Goal: Transaction & Acquisition: Book appointment/travel/reservation

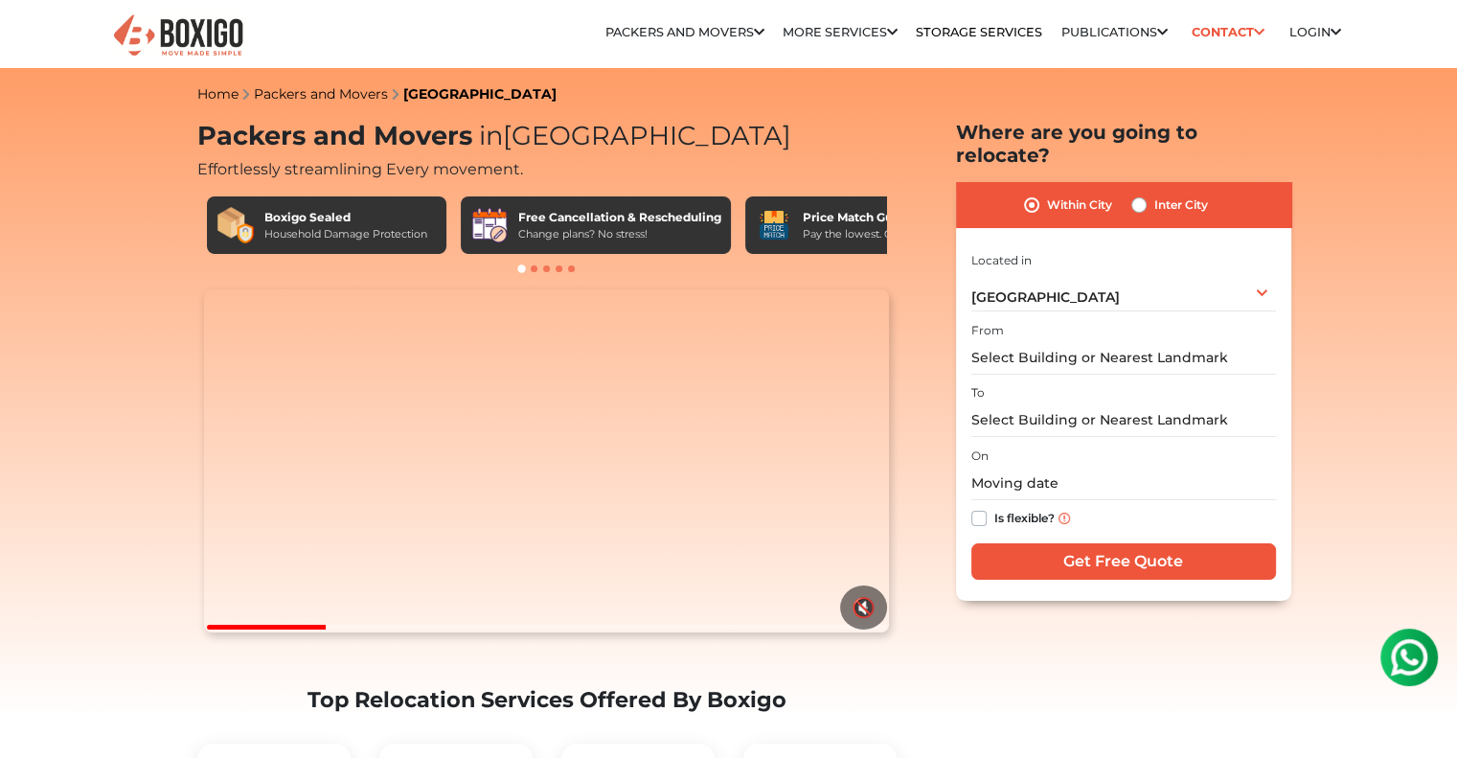
click at [1154, 193] on label "Inter City" at bounding box center [1181, 204] width 54 height 23
click at [1137, 193] on input "Inter City" at bounding box center [1138, 202] width 15 height 19
radio input "true"
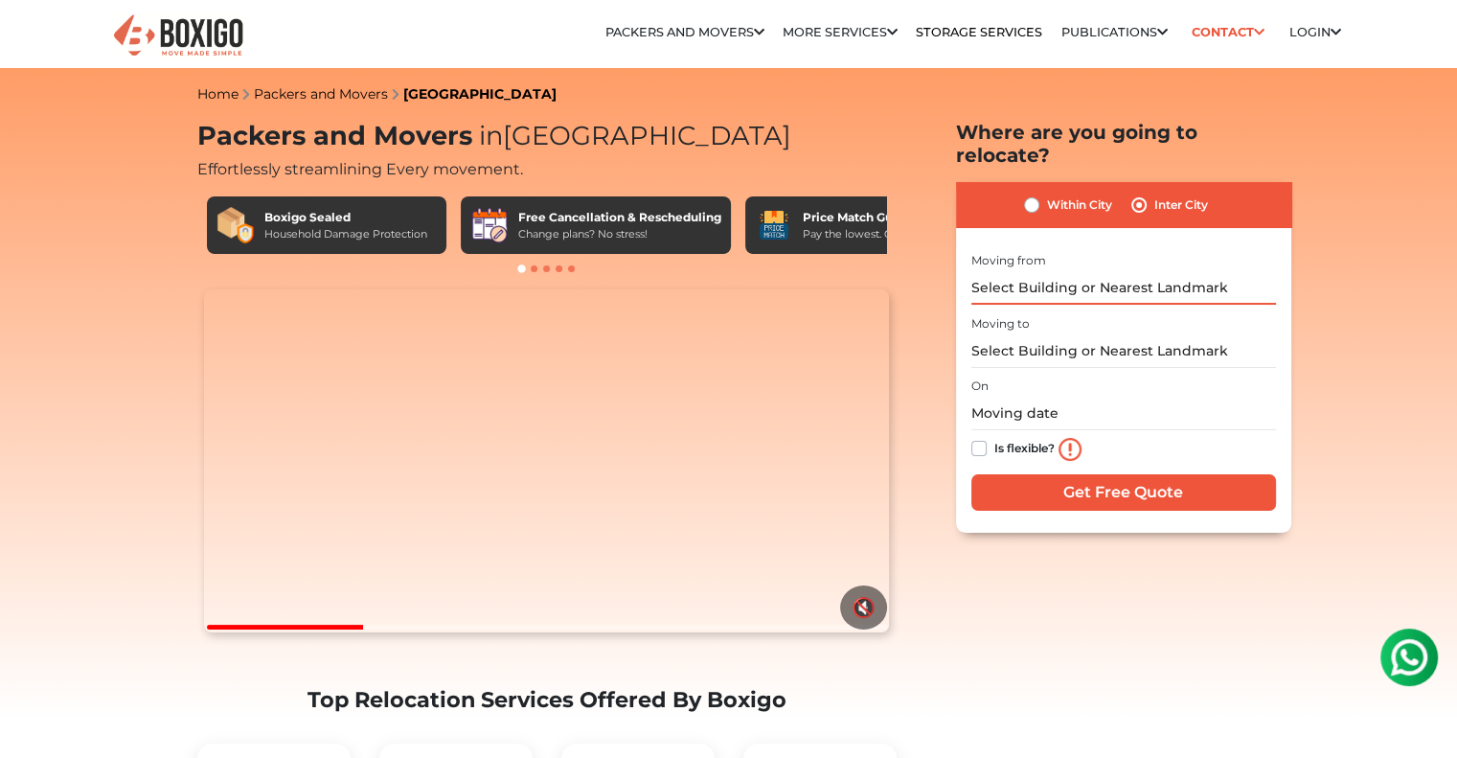
click at [1094, 271] on input "text" at bounding box center [1123, 288] width 305 height 34
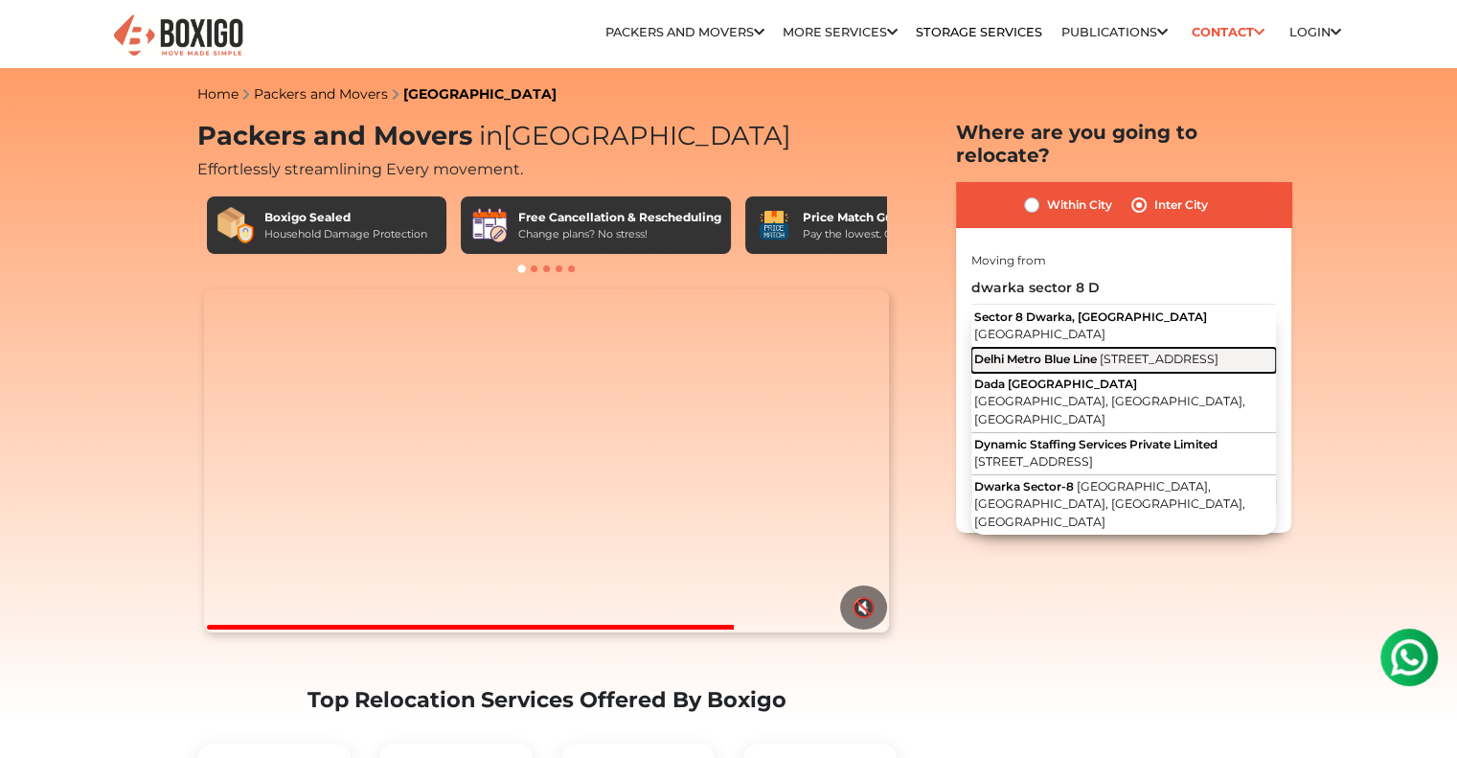
click at [1106, 351] on span "Block B, Sector 8, Dwarka, New Delhi, Delhi" at bounding box center [1158, 358] width 119 height 14
type input "Delhi Metro Blue Line, Block B, Sector 8, Dwarka, New Delhi, Delhi"
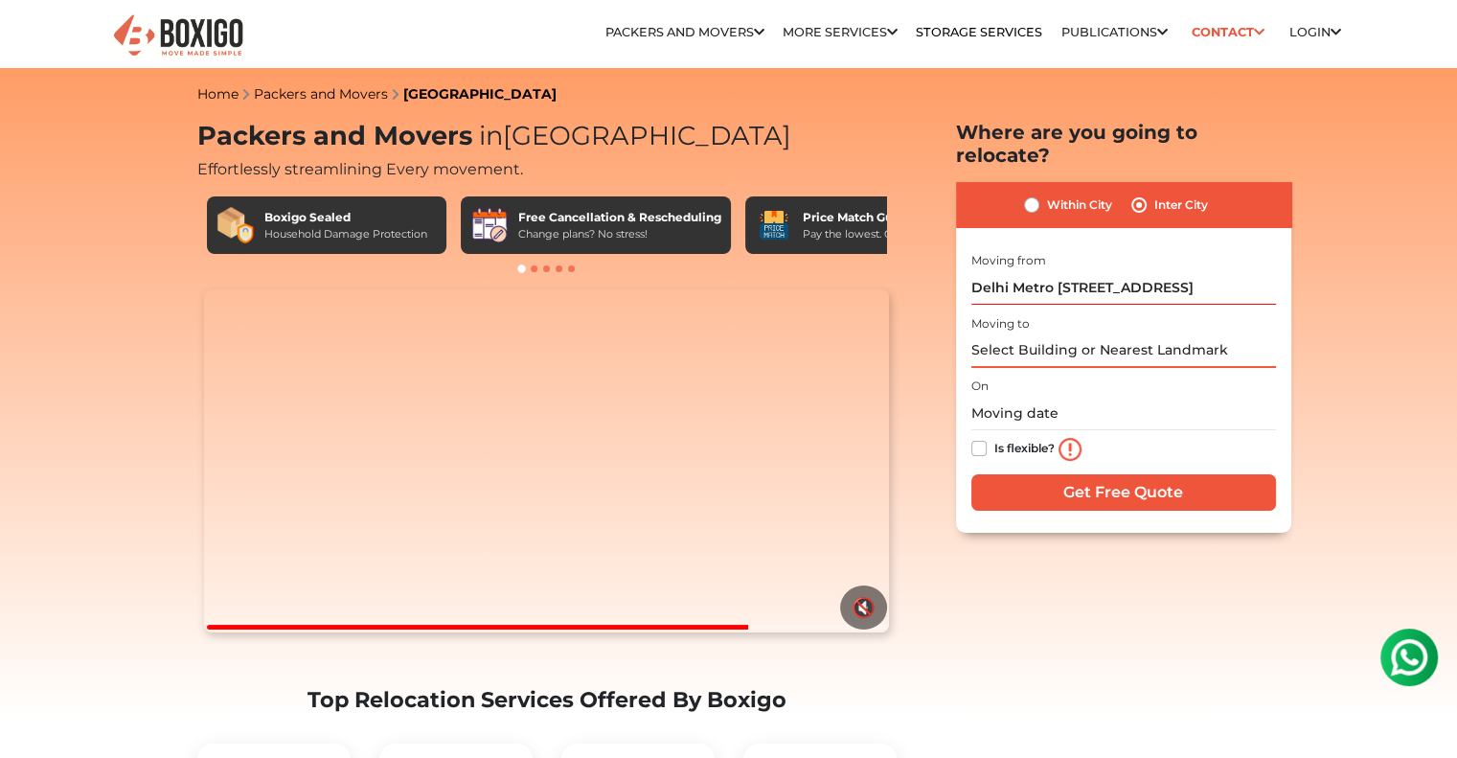
click at [1101, 334] on input "text" at bounding box center [1123, 351] width 305 height 34
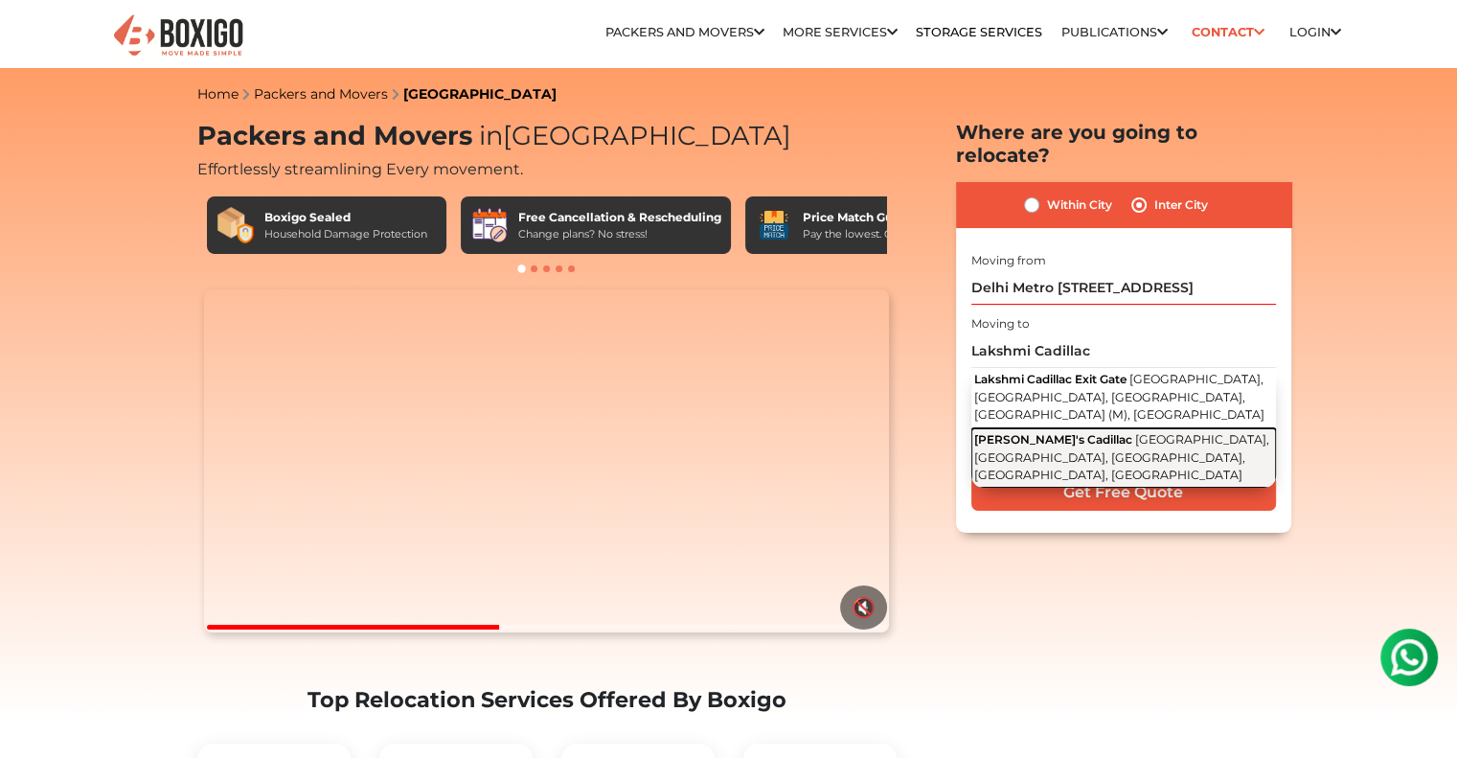
click at [1097, 432] on span "[GEOGRAPHIC_DATA], [GEOGRAPHIC_DATA], [GEOGRAPHIC_DATA], [GEOGRAPHIC_DATA], [GE…" at bounding box center [1121, 457] width 295 height 50
type input "Lakshmi's Cadillac, [GEOGRAPHIC_DATA], [GEOGRAPHIC_DATA], [GEOGRAPHIC_DATA], [G…"
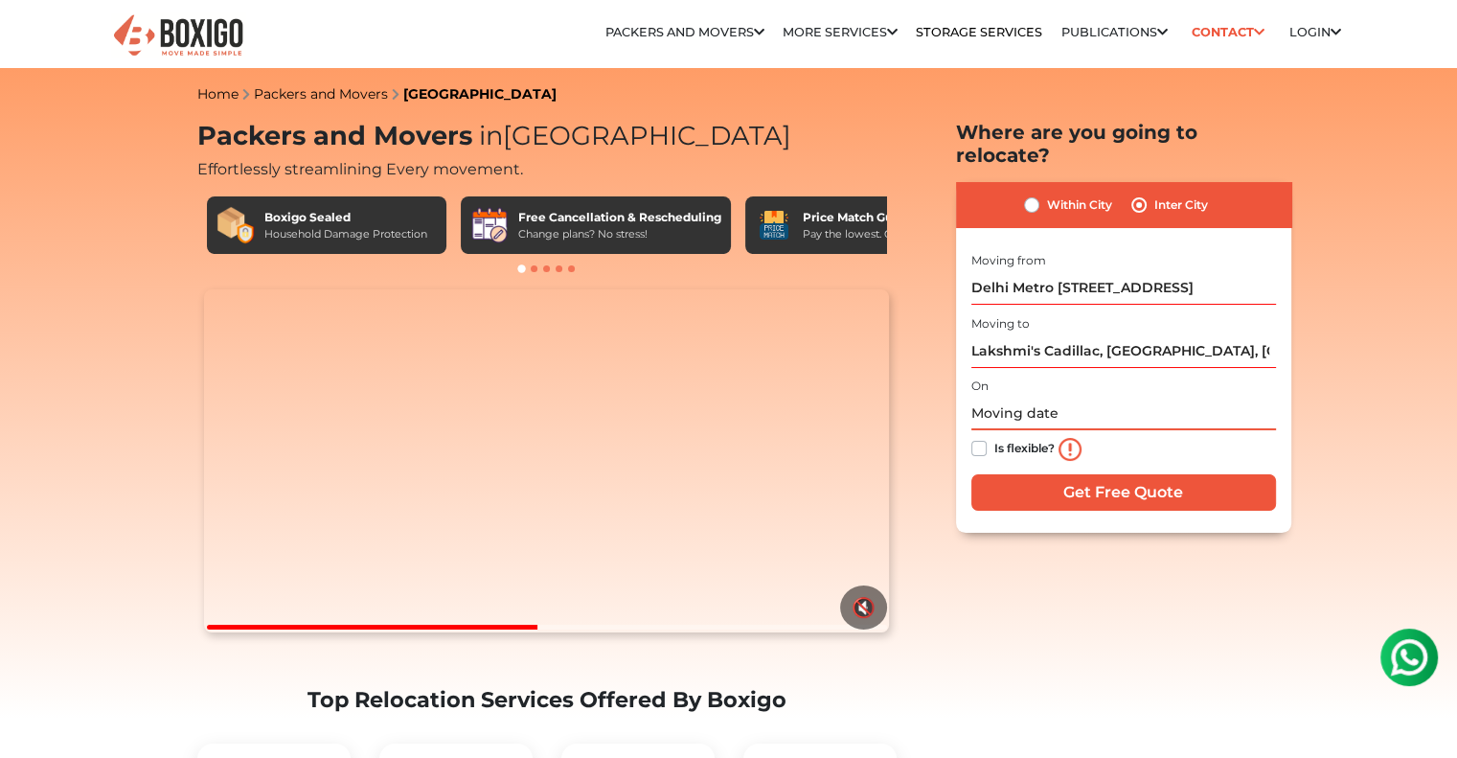
click at [1010, 396] on input "text" at bounding box center [1123, 413] width 305 height 34
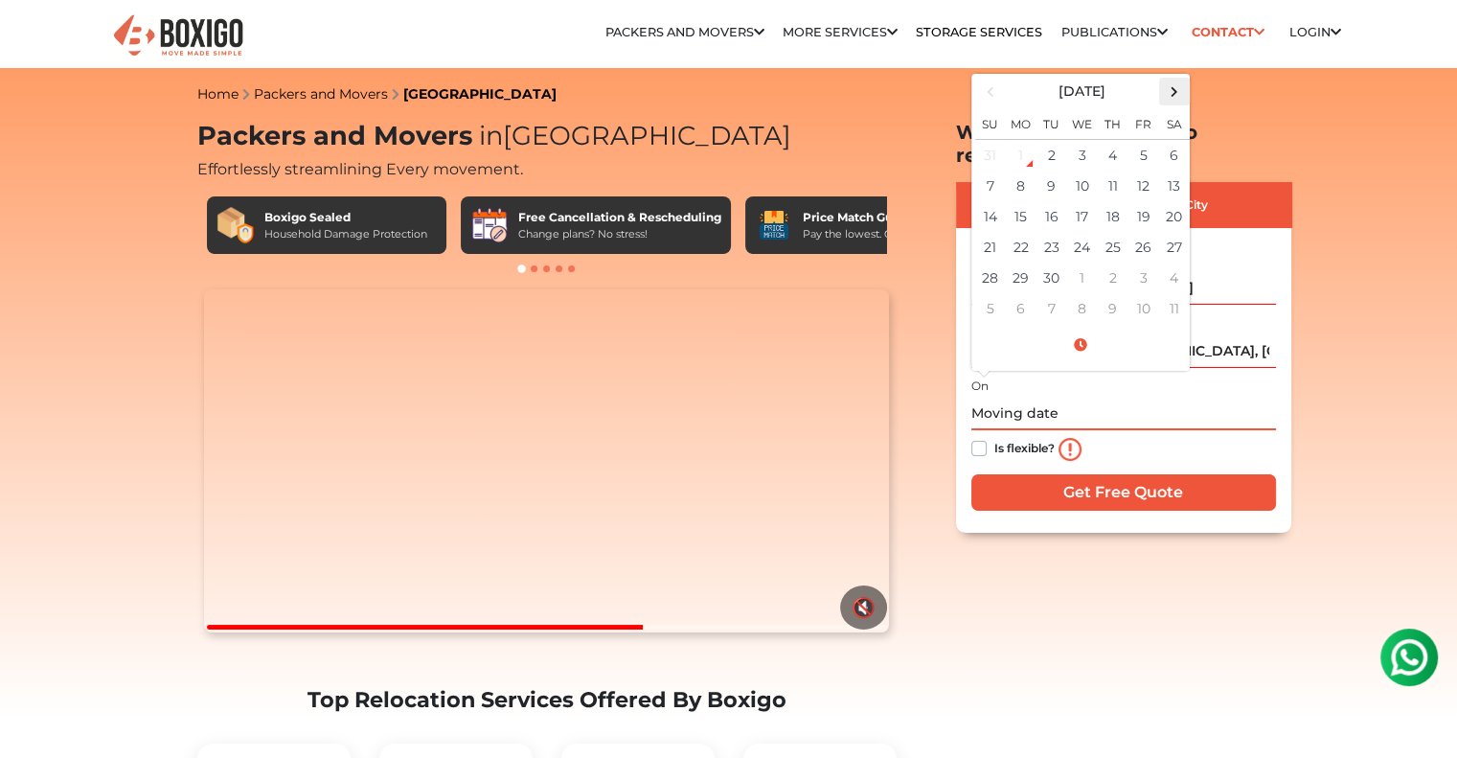
click at [1171, 79] on span at bounding box center [1174, 92] width 26 height 26
click at [996, 170] on td "5" at bounding box center [990, 185] width 31 height 31
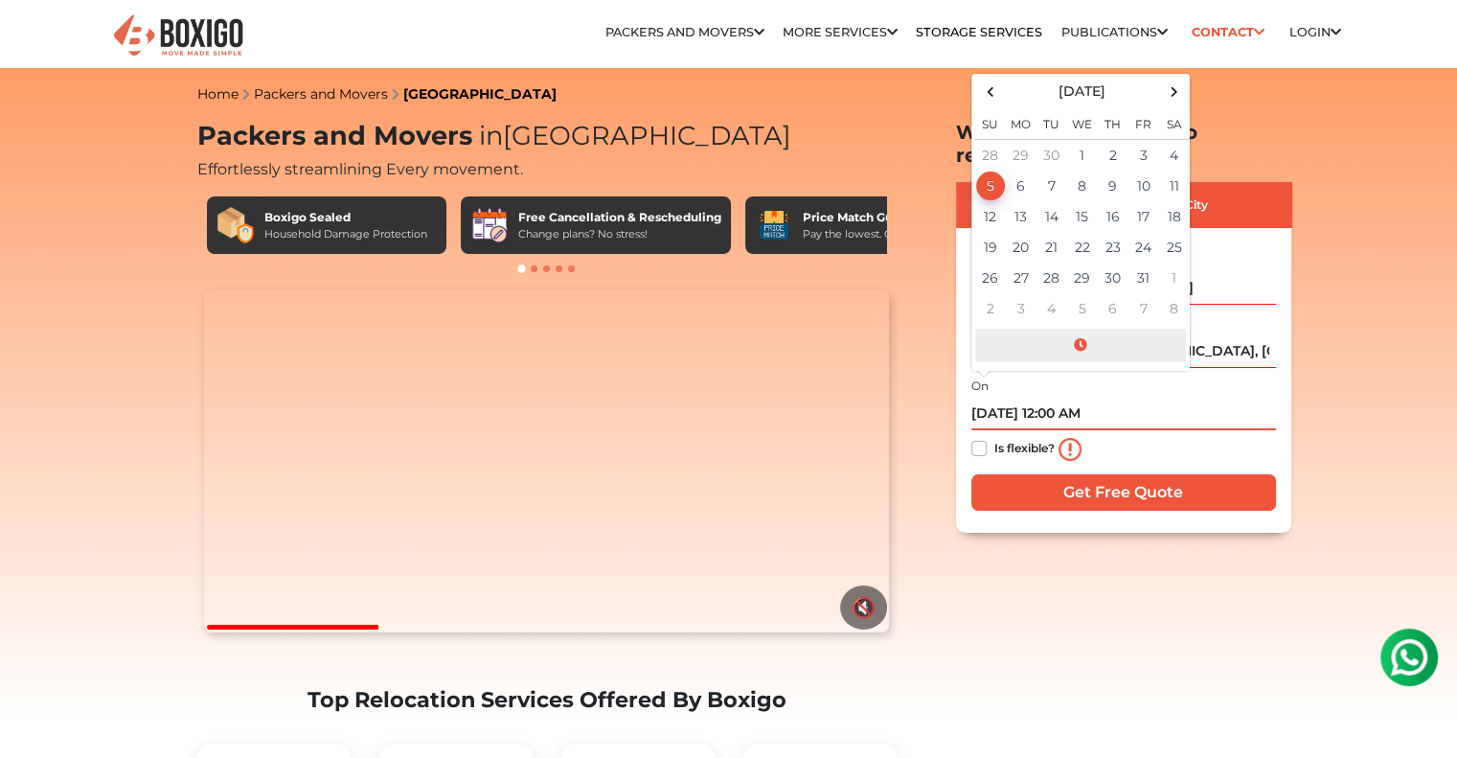
click at [1087, 328] on span at bounding box center [1080, 345] width 211 height 34
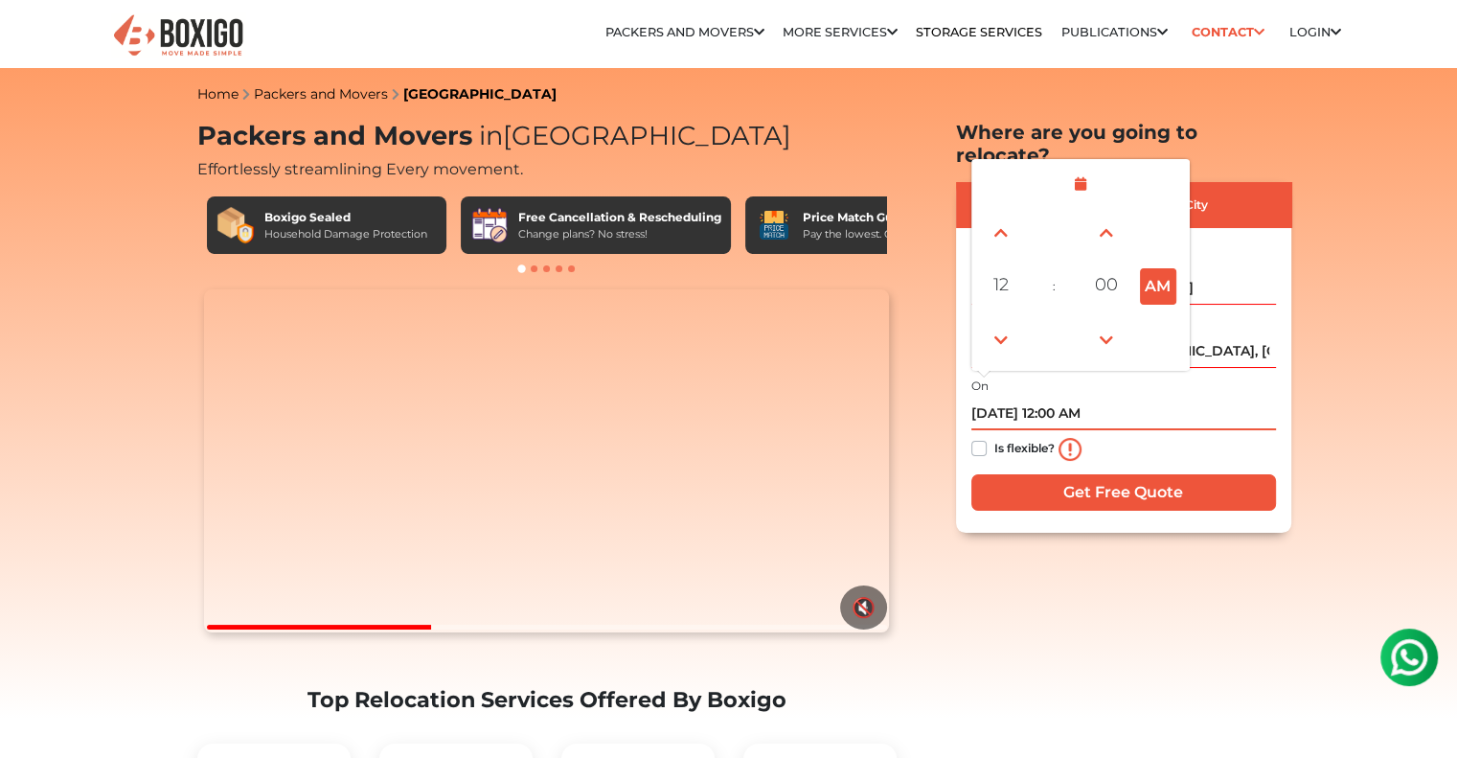
click at [1159, 268] on button "AM" at bounding box center [1158, 286] width 36 height 36
type input "10/05/2025 12:00 PM"
click at [1021, 437] on label "Is flexible?" at bounding box center [1024, 447] width 60 height 20
click at [986, 437] on input "Is flexible?" at bounding box center [978, 446] width 15 height 19
checkbox input "true"
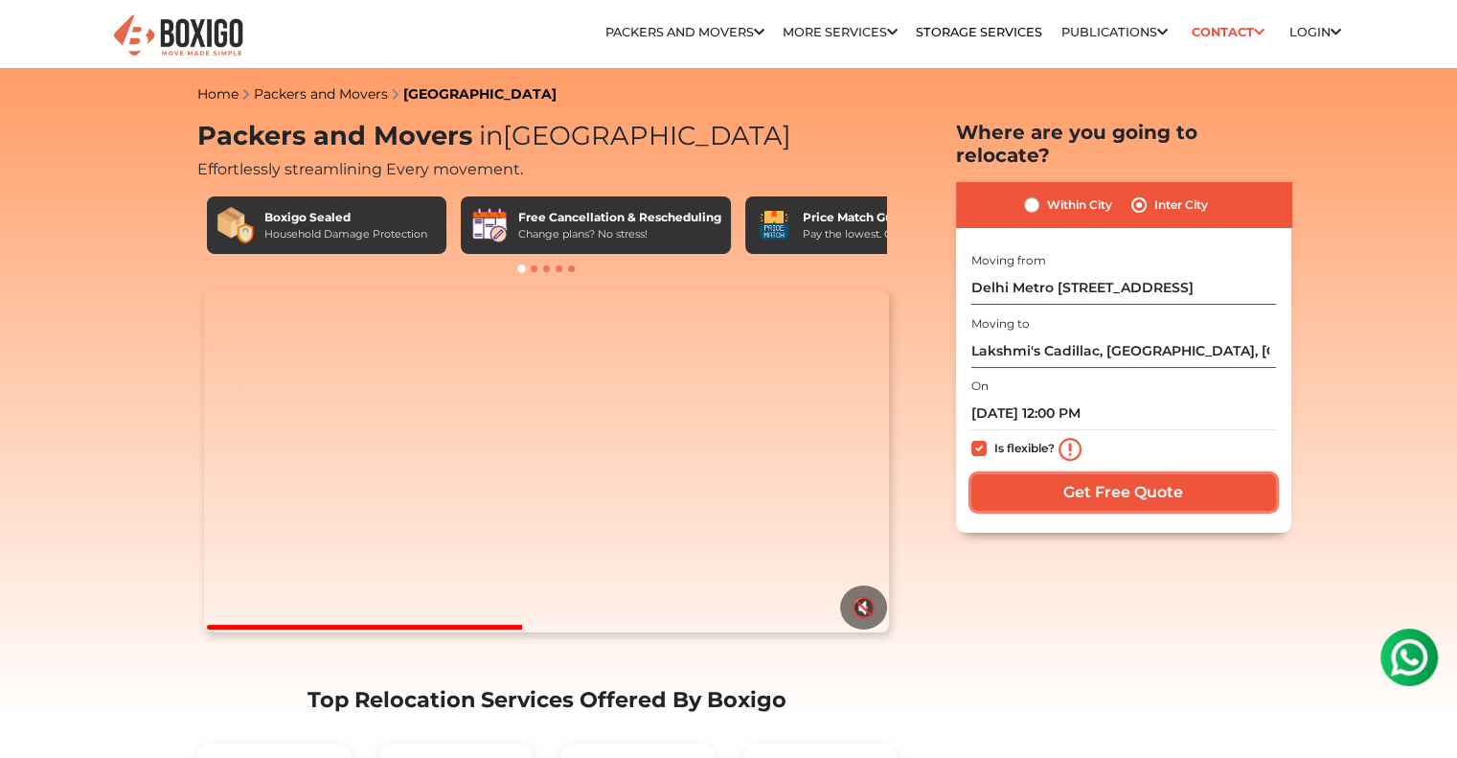
click at [1047, 474] on input "Get Free Quote" at bounding box center [1123, 492] width 305 height 36
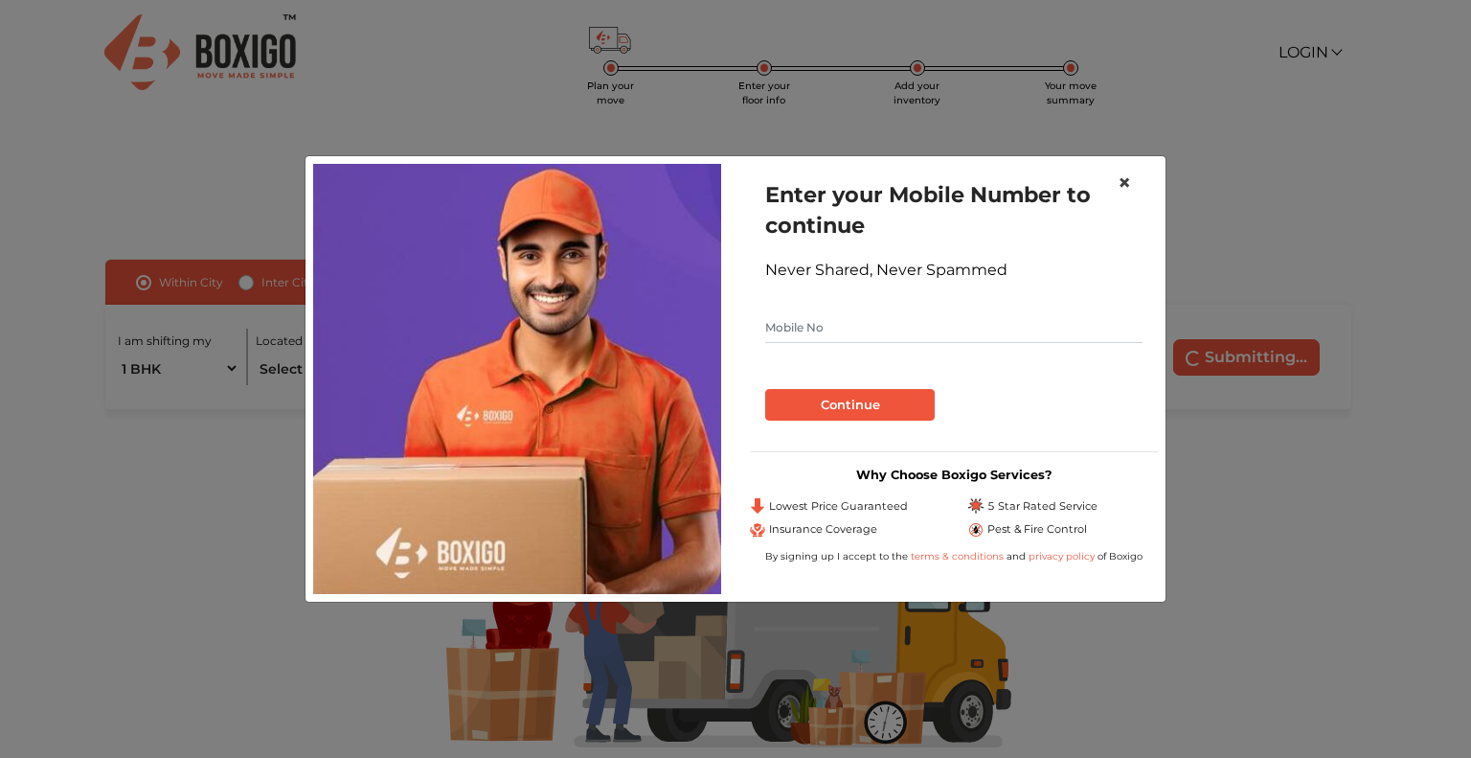
click at [1125, 185] on span "×" at bounding box center [1124, 183] width 13 height 28
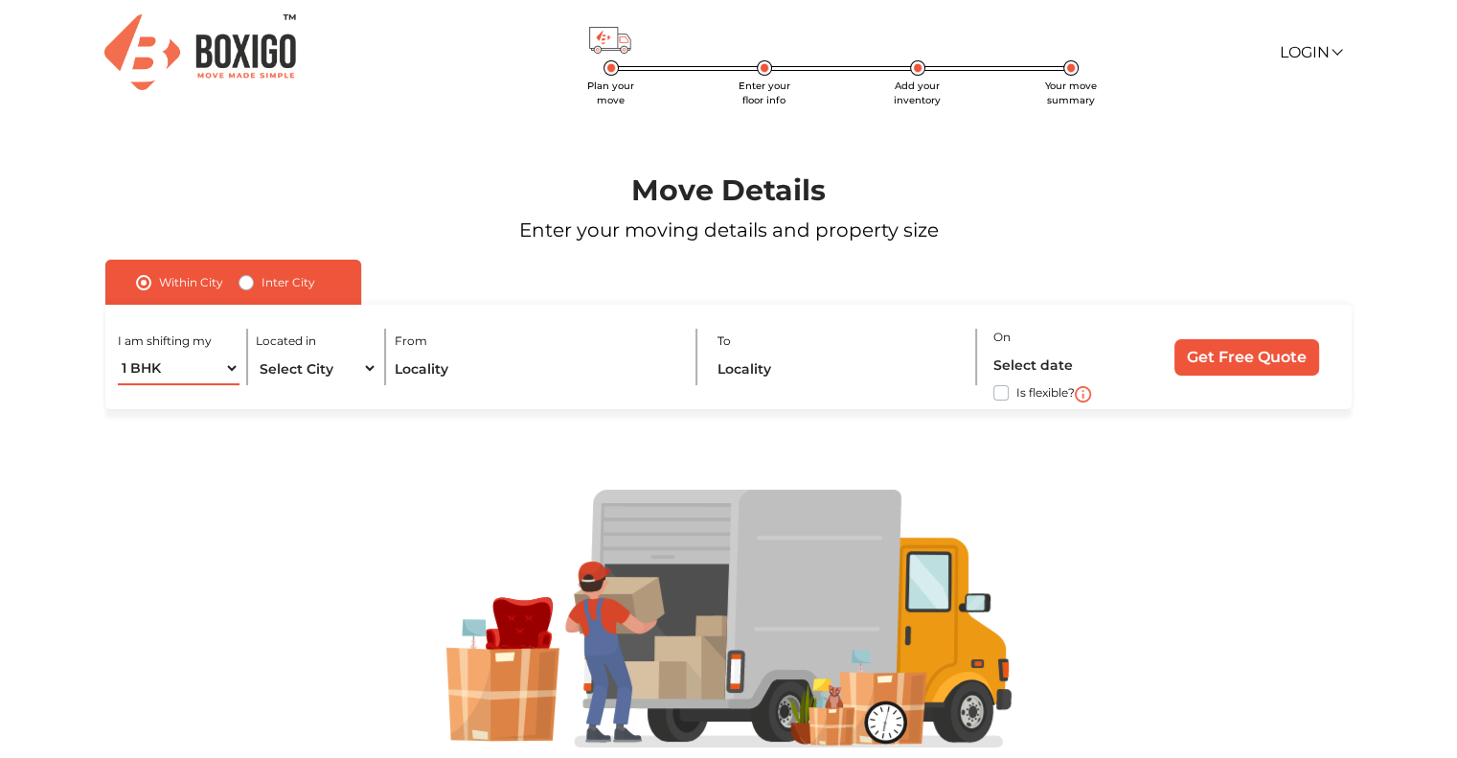
click at [167, 371] on select "1 BHK 2 BHK 3 BHK 3 + BHK FEW ITEMS" at bounding box center [178, 368] width 121 height 34
click at [351, 455] on div at bounding box center [728, 618] width 1369 height 419
click at [149, 370] on select "1 BHK 2 BHK 3 BHK 3 + BHK FEW ITEMS" at bounding box center [178, 368] width 121 height 34
select select "FEW ITEMS"
click at [118, 352] on select "1 BHK 2 BHK 3 BHK 3 + BHK FEW ITEMS" at bounding box center [178, 368] width 121 height 34
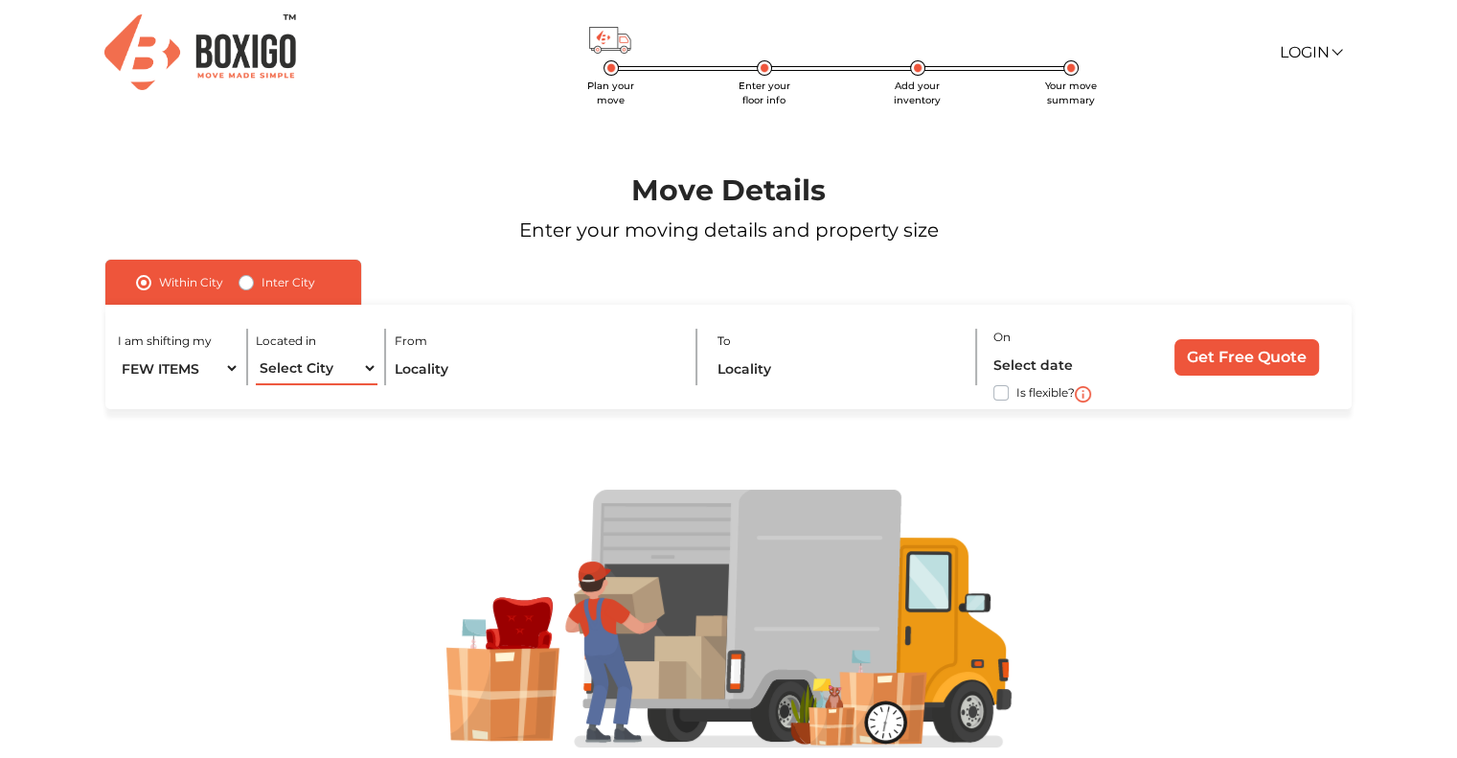
click at [329, 373] on select "Select City [GEOGRAPHIC_DATA] [GEOGRAPHIC_DATA] [GEOGRAPHIC_DATA] [GEOGRAPHIC_D…" at bounding box center [316, 368] width 121 height 34
select select "[GEOGRAPHIC_DATA]"
click at [256, 352] on select "Select City [GEOGRAPHIC_DATA] [GEOGRAPHIC_DATA] [GEOGRAPHIC_DATA] [GEOGRAPHIC_D…" at bounding box center [316, 368] width 121 height 34
click at [421, 377] on input "text" at bounding box center [537, 368] width 285 height 34
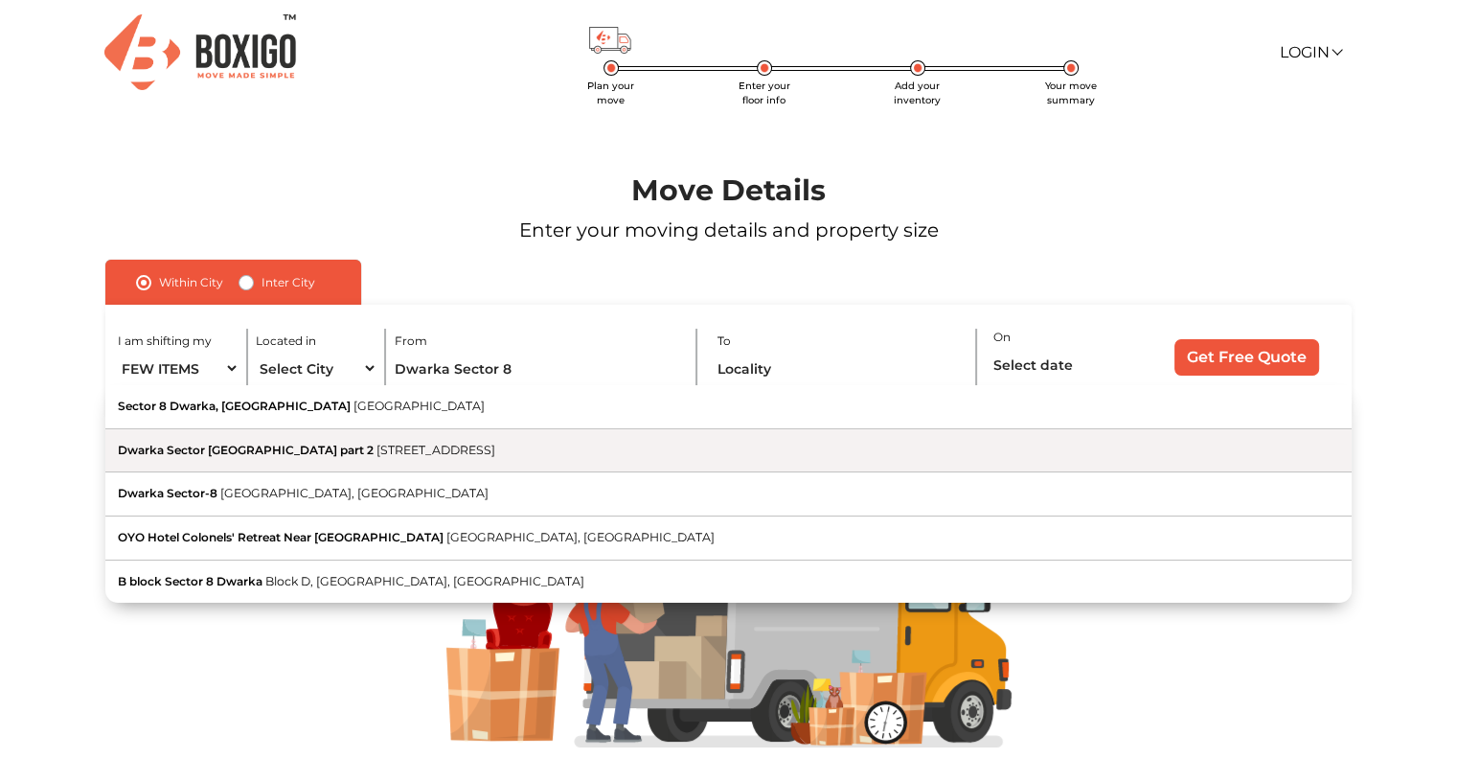
click at [495, 455] on span "[STREET_ADDRESS]" at bounding box center [435, 449] width 119 height 14
type input "Dwarka [STREET_ADDRESS]"
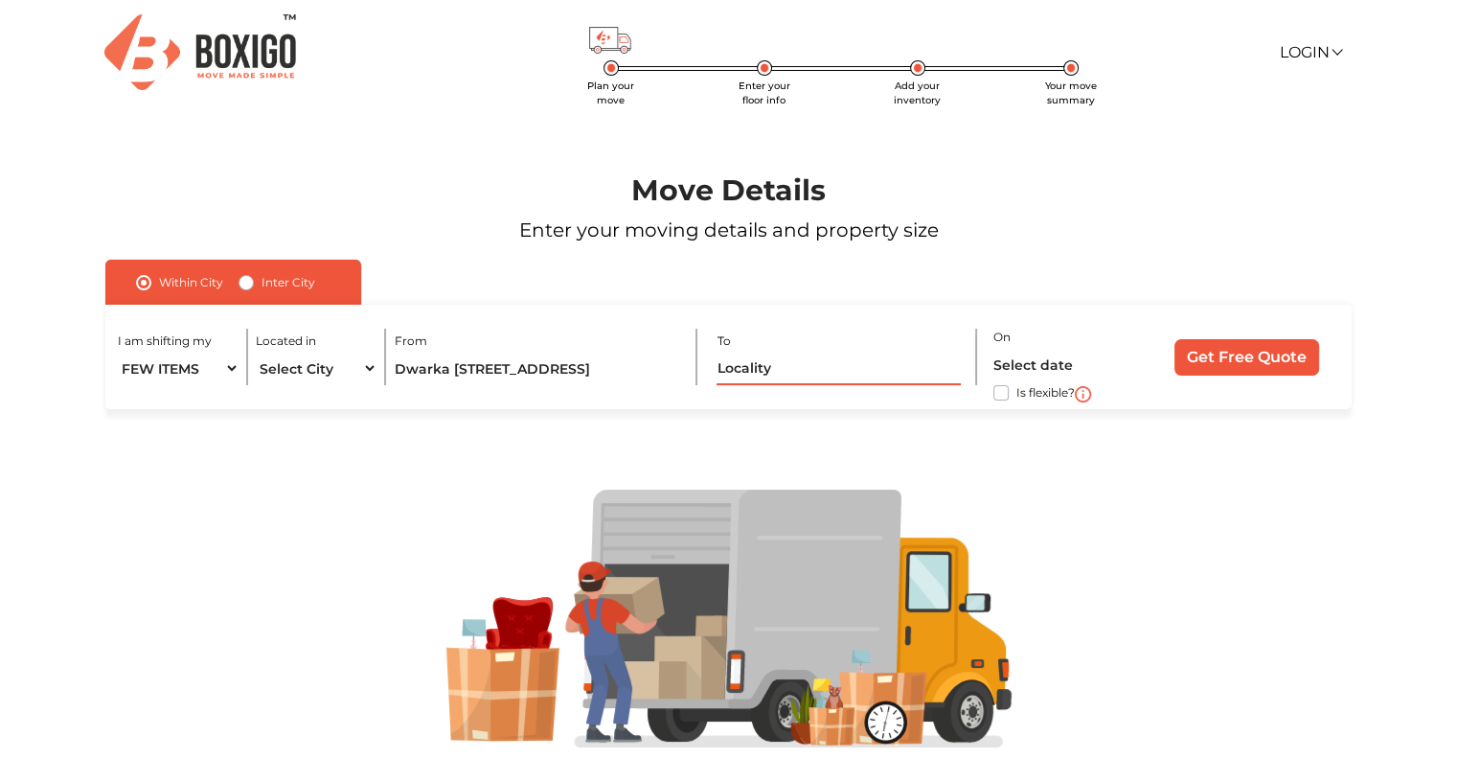
click at [819, 359] on input "text" at bounding box center [838, 368] width 244 height 34
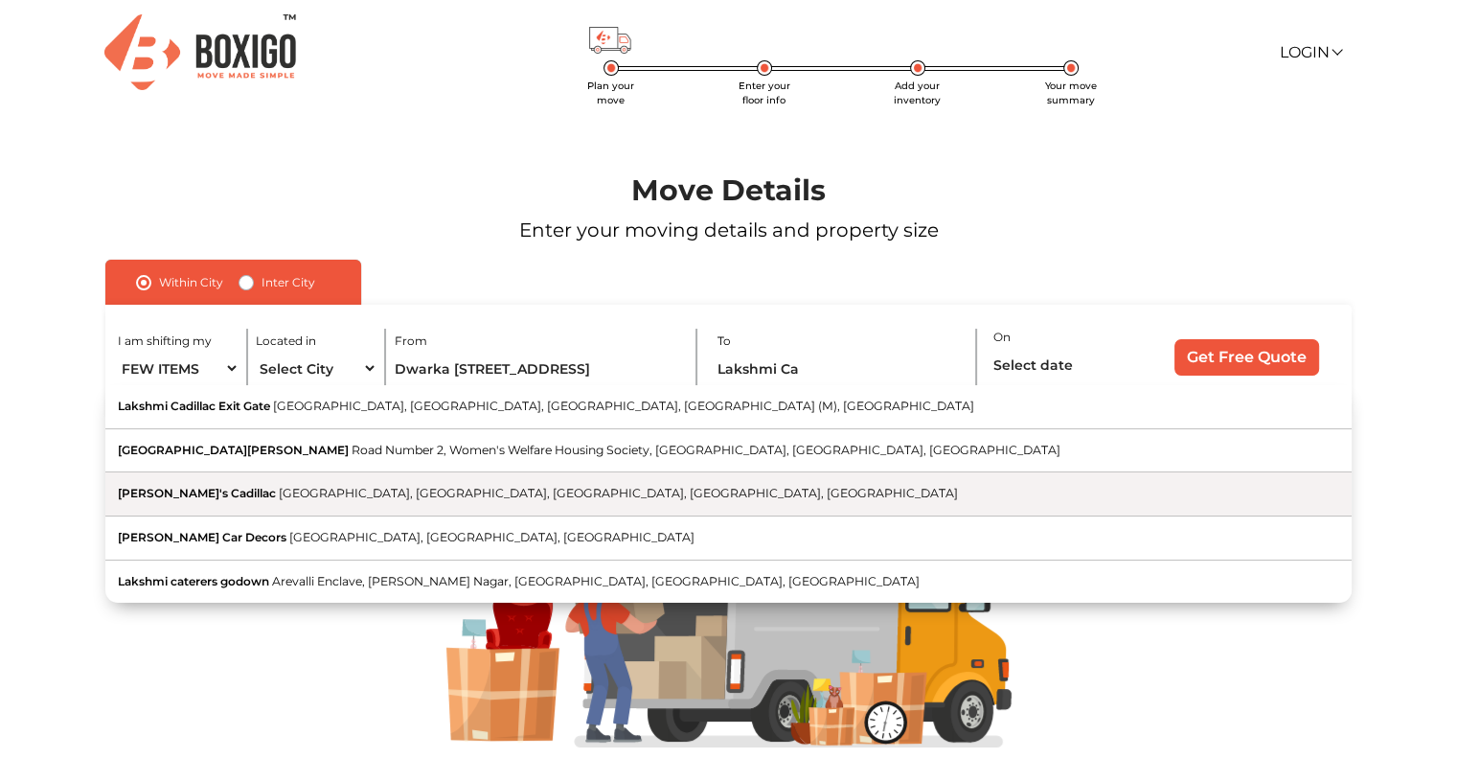
click at [419, 493] on span "[GEOGRAPHIC_DATA], [GEOGRAPHIC_DATA], [GEOGRAPHIC_DATA], [GEOGRAPHIC_DATA], [GE…" at bounding box center [618, 493] width 679 height 14
type input "Lakshmi's Cadillac, [GEOGRAPHIC_DATA], [GEOGRAPHIC_DATA], [GEOGRAPHIC_DATA], [G…"
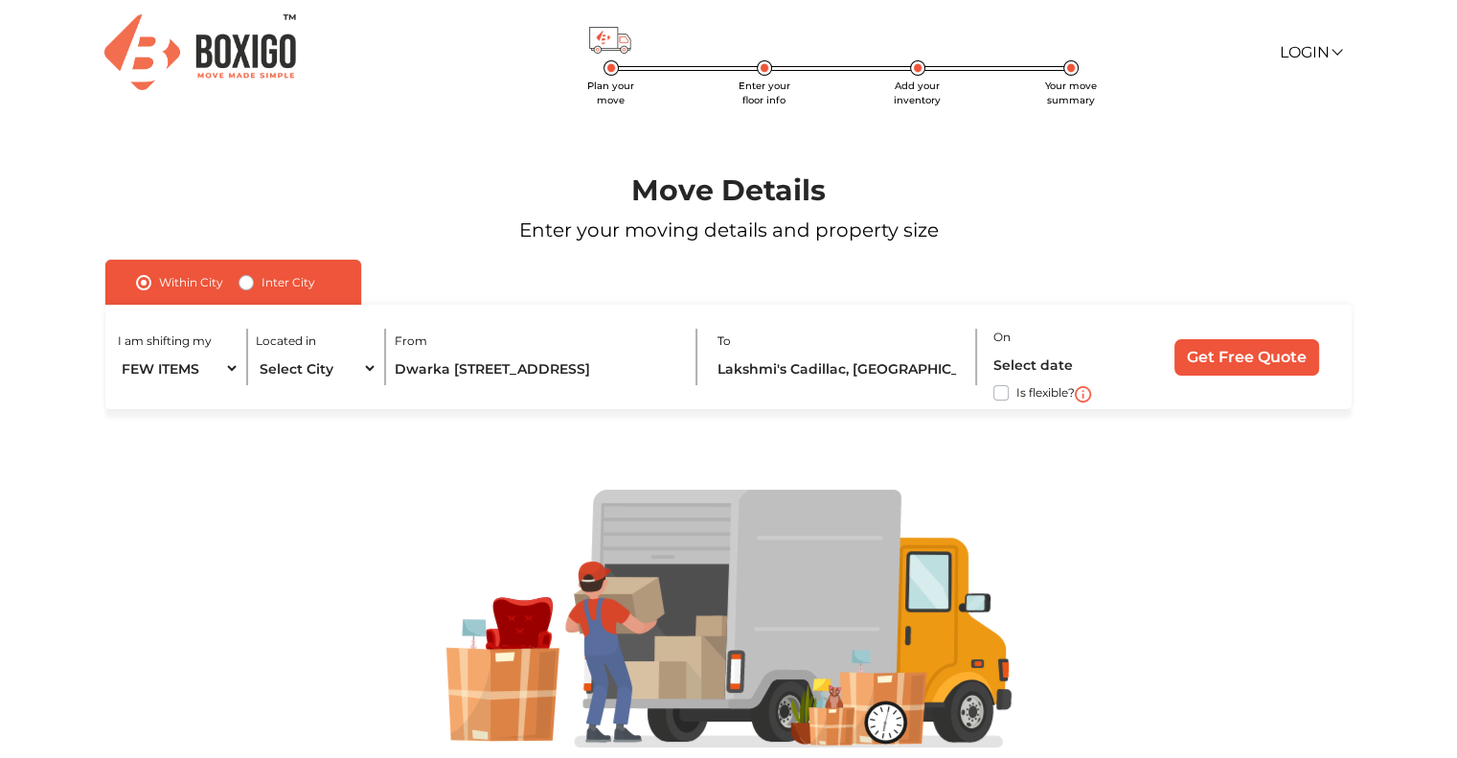
click at [1016, 396] on label "Is flexible?" at bounding box center [1045, 391] width 58 height 20
click at [121, 396] on input "Is flexible?" at bounding box center [112, 390] width 15 height 19
checkbox input "true"
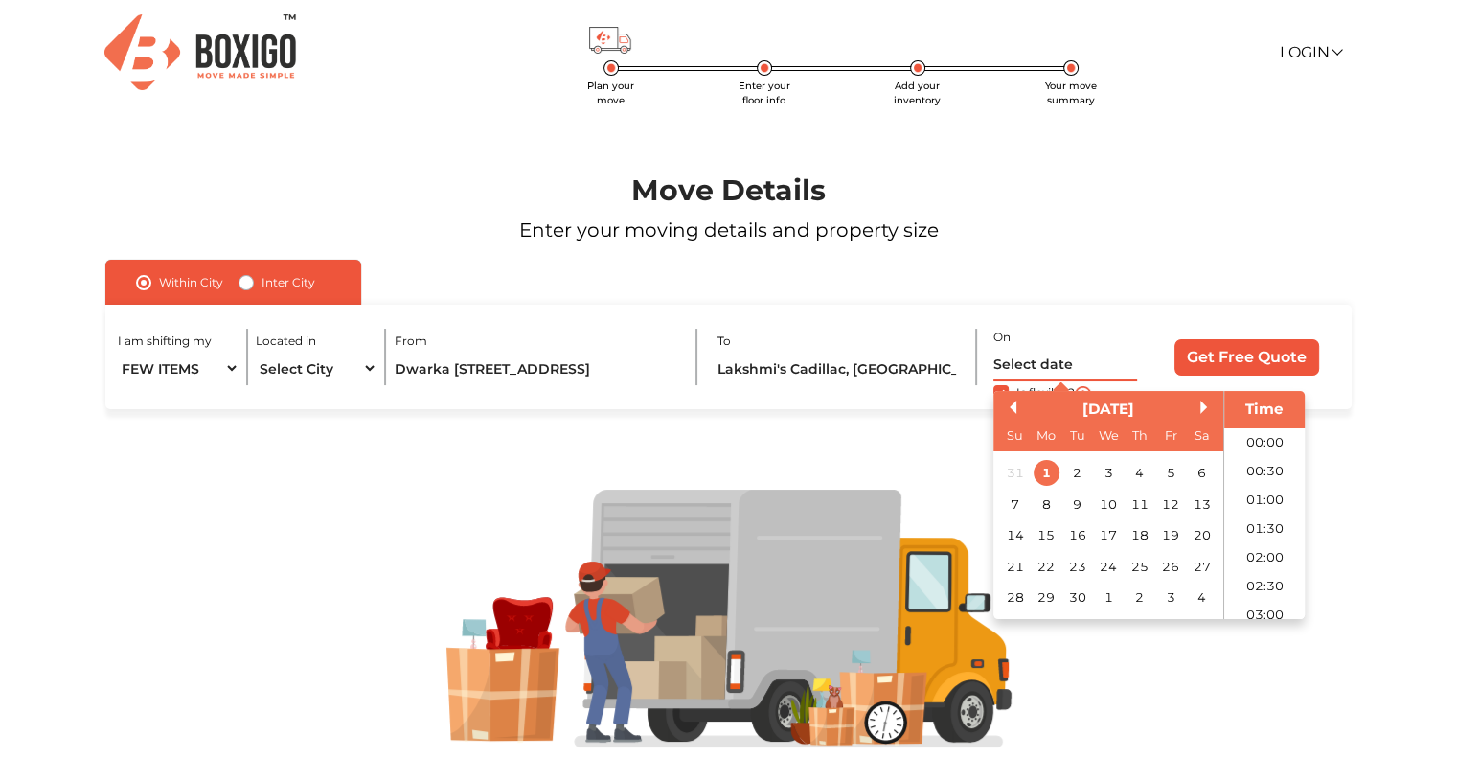
click at [1037, 367] on input "text" at bounding box center [1065, 365] width 144 height 34
click at [1201, 414] on button "Next Month" at bounding box center [1206, 406] width 13 height 13
click at [1023, 506] on div "5" at bounding box center [1015, 504] width 26 height 26
click at [1264, 477] on li "08:00" at bounding box center [1264, 466] width 81 height 29
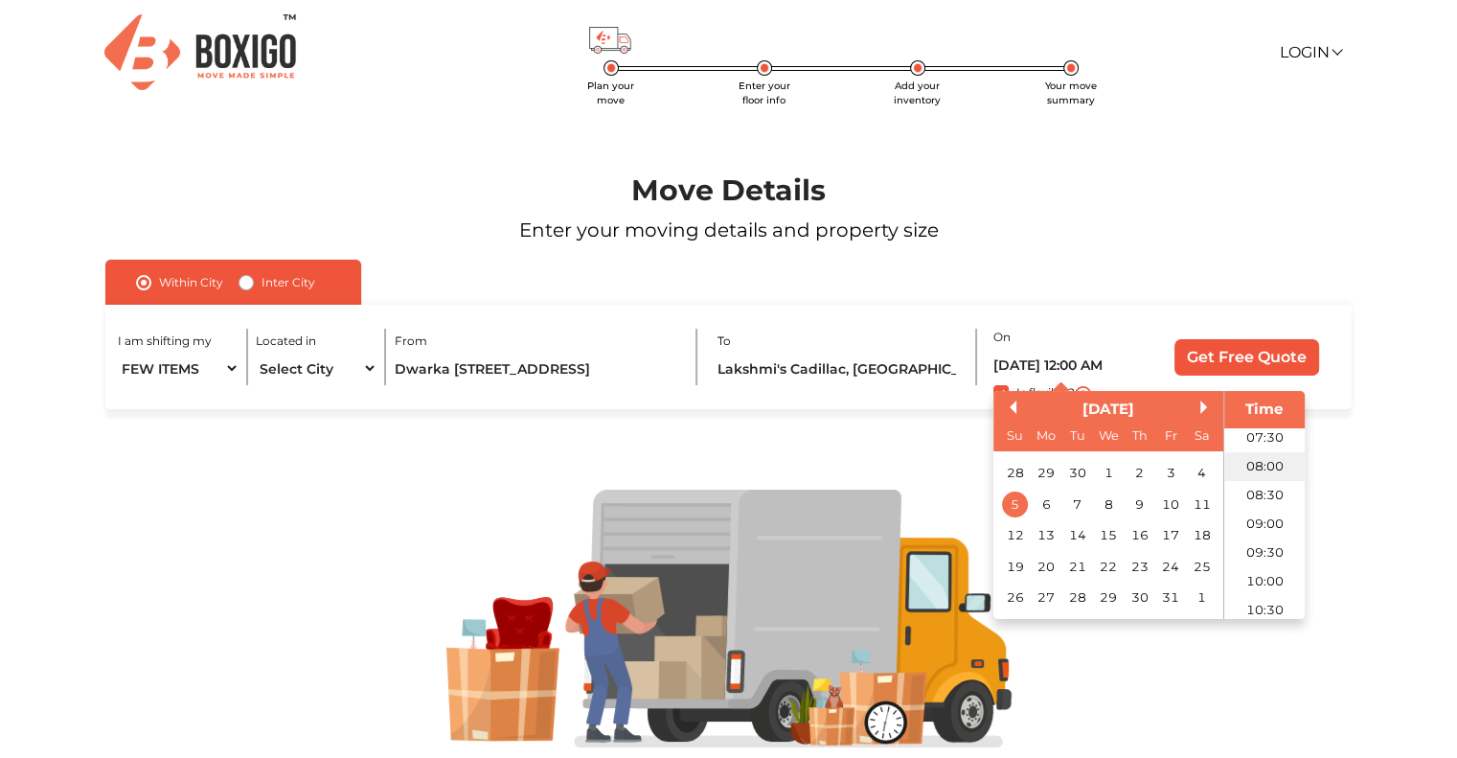
type input "[DATE] 8:00 AM"
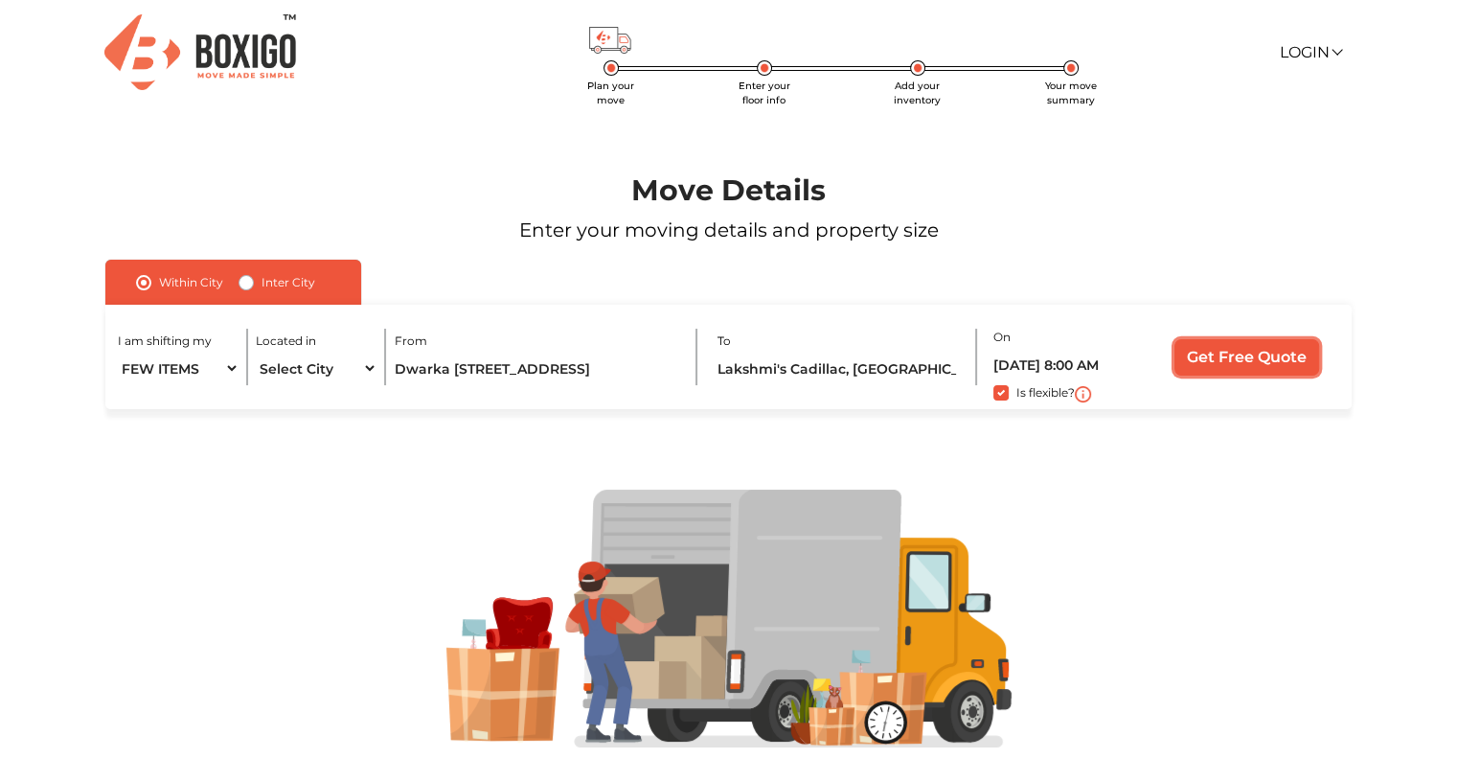
click at [1231, 354] on input "Get Free Quote" at bounding box center [1246, 357] width 145 height 36
click at [271, 286] on label "Inter City" at bounding box center [288, 282] width 54 height 23
click at [254, 286] on input "Inter City" at bounding box center [245, 280] width 15 height 19
radio input "true"
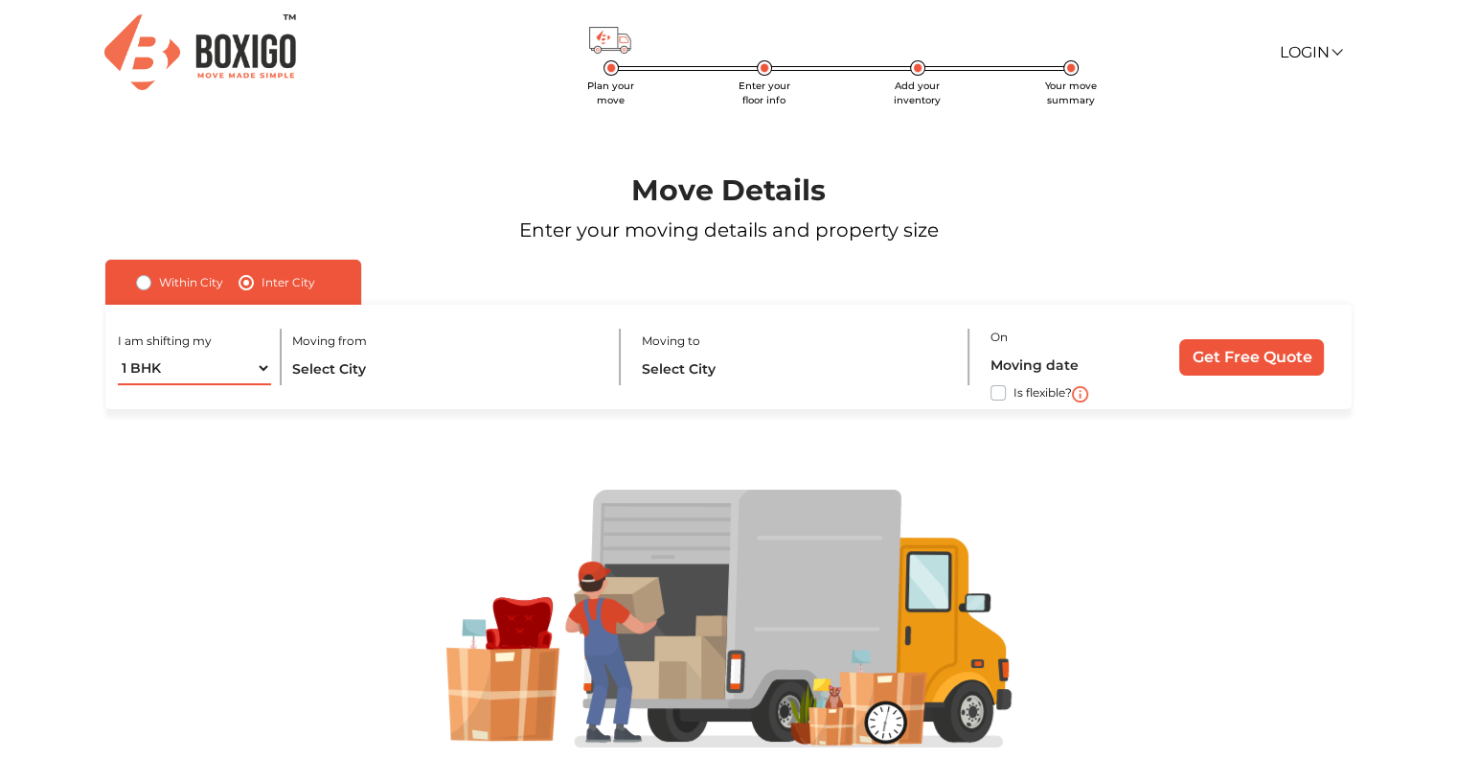
click at [257, 363] on select "1 BHK 2 BHK 3 BHK 3 + BHK FEW ITEMS" at bounding box center [194, 368] width 153 height 34
